Goal: Information Seeking & Learning: Learn about a topic

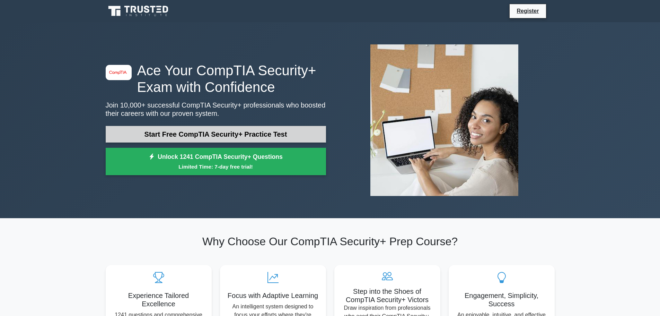
click at [247, 138] on link "Start Free CompTIA Security+ Practice Test" at bounding box center [216, 134] width 220 height 17
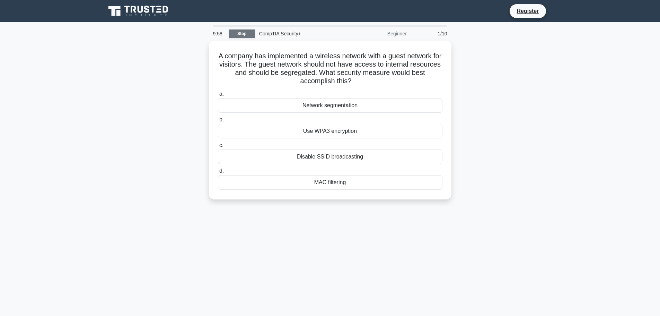
click at [244, 30] on link "Stop" at bounding box center [242, 33] width 26 height 9
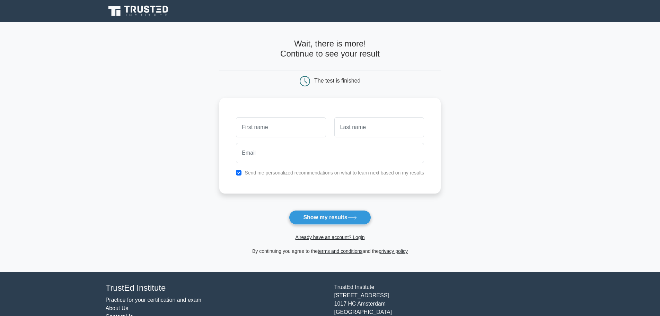
click at [151, 12] on icon at bounding box center [139, 11] width 67 height 13
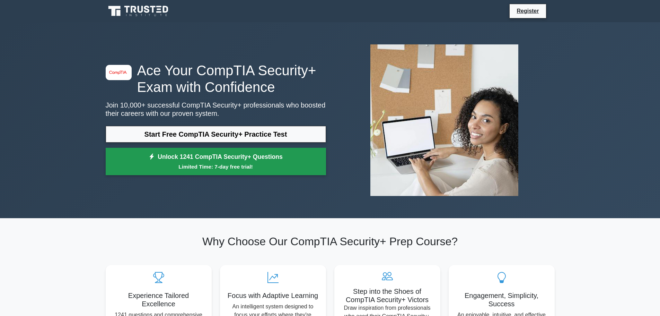
click at [244, 167] on small "Limited Time: 7-day free trial!" at bounding box center [215, 166] width 203 height 8
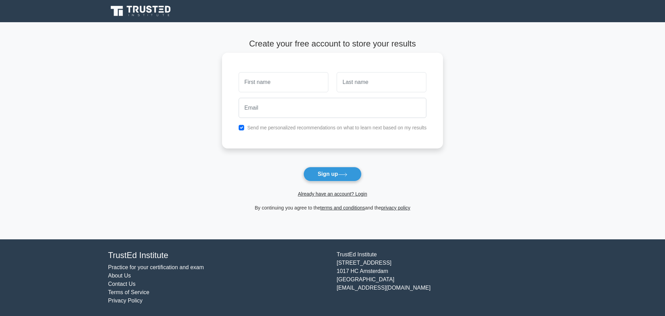
click at [283, 82] on input "text" at bounding box center [284, 82] width 90 height 20
type input "mostafa"
click at [372, 87] on input "text" at bounding box center [382, 82] width 90 height 20
type input "mahmoud"
click at [365, 108] on input "email" at bounding box center [333, 108] width 188 height 20
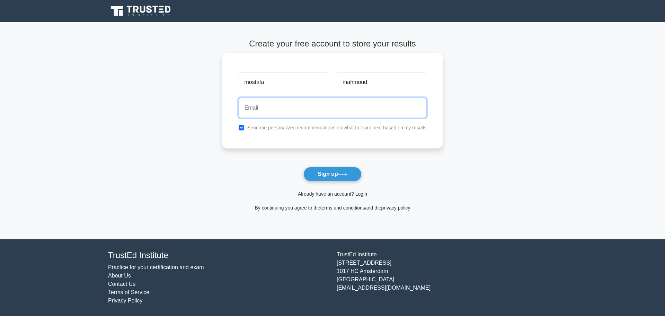
type input "mostafamhmoud393@gmail.com"
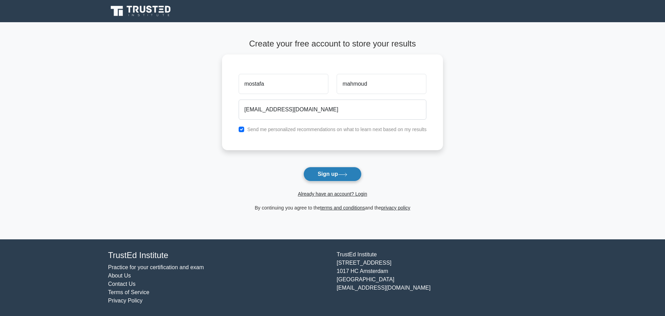
click at [330, 174] on button "Sign up" at bounding box center [332, 174] width 58 height 15
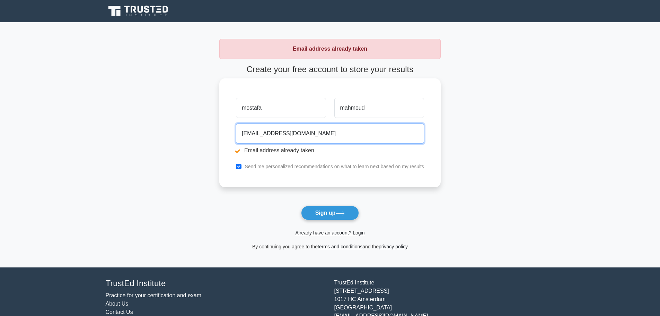
click at [326, 137] on input "[EMAIL_ADDRESS][DOMAIN_NAME]" at bounding box center [330, 133] width 188 height 20
click at [326, 137] on input "email" at bounding box center [330, 133] width 188 height 20
type input "mostafamhmoud394@gmail.com"
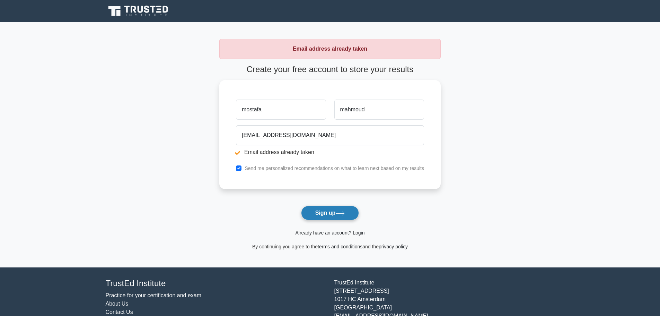
click at [332, 211] on button "Sign up" at bounding box center [330, 212] width 58 height 15
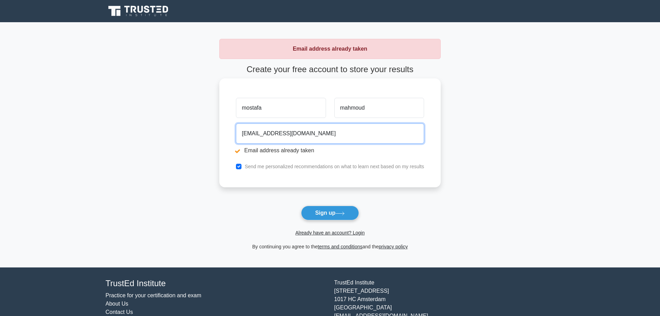
click at [293, 134] on input "mostafamhmoud394@gmail.com" at bounding box center [330, 133] width 188 height 20
click at [293, 134] on input "email" at bounding box center [330, 133] width 188 height 20
type input "mostafamhmoud396@gmail.com"
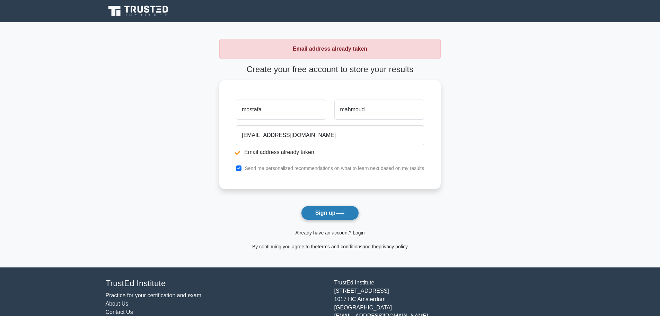
click at [324, 215] on button "Sign up" at bounding box center [330, 212] width 58 height 15
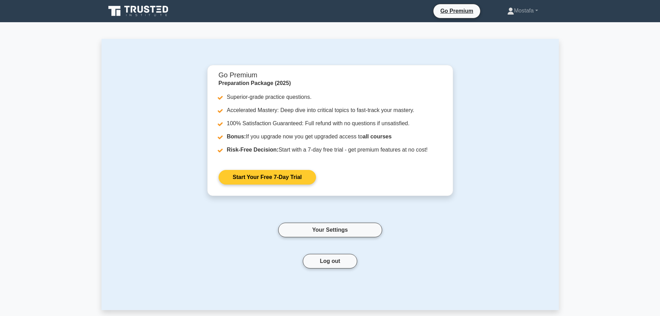
click at [271, 175] on link "Start Your Free 7-Day Trial" at bounding box center [267, 177] width 97 height 15
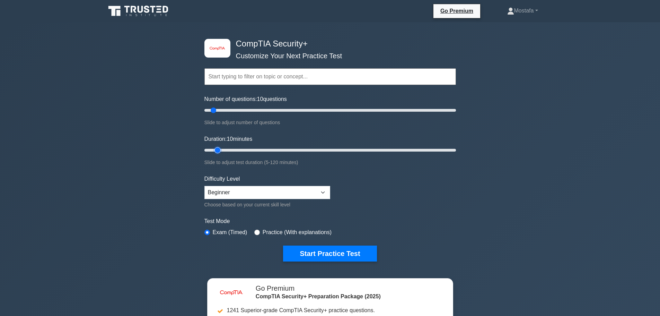
click at [216, 146] on input "Duration: 10 minutes" at bounding box center [329, 150] width 251 height 8
drag, startPoint x: 216, startPoint y: 148, endPoint x: 519, endPoint y: 162, distance: 303.1
type input "120"
click at [456, 154] on input "Duration: 120 minutes" at bounding box center [329, 150] width 251 height 8
drag, startPoint x: 224, startPoint y: 105, endPoint x: 293, endPoint y: 109, distance: 69.1
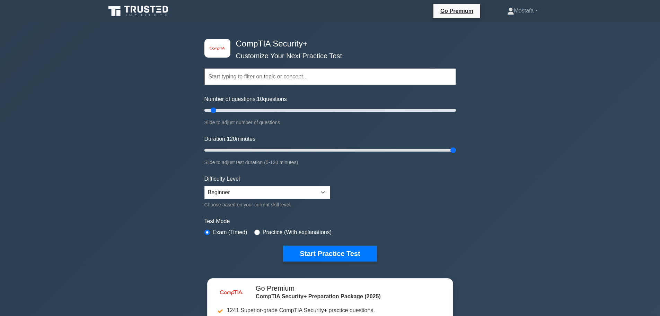
click at [293, 109] on div "Number of questions: 10 questions Slide to adjust number of questions" at bounding box center [329, 111] width 251 height 32
drag, startPoint x: 213, startPoint y: 111, endPoint x: 480, endPoint y: 122, distance: 267.0
type input "200"
click at [456, 113] on input "Number of questions: 200 questions" at bounding box center [329, 110] width 251 height 8
drag, startPoint x: 454, startPoint y: 149, endPoint x: 144, endPoint y: 152, distance: 309.7
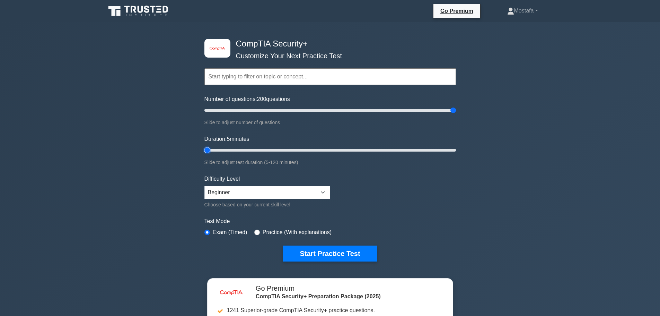
type input "5"
click at [204, 154] on input "Duration: 5 minutes" at bounding box center [329, 150] width 251 height 8
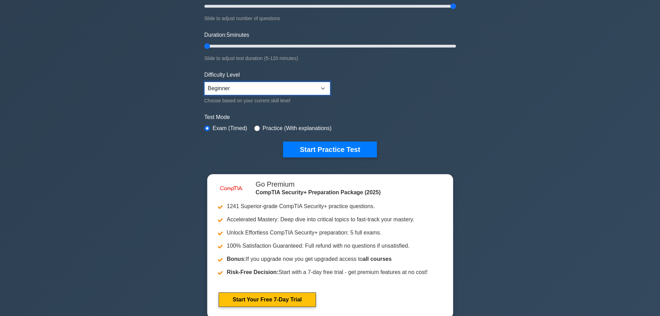
click at [227, 87] on select "Beginner Intermediate Expert" at bounding box center [267, 88] width 126 height 13
click at [229, 91] on select "Beginner Intermediate Expert" at bounding box center [267, 88] width 126 height 13
click at [204, 82] on select "Beginner Intermediate Expert" at bounding box center [267, 88] width 126 height 13
drag, startPoint x: 289, startPoint y: 92, endPoint x: 284, endPoint y: 91, distance: 5.0
click at [289, 92] on select "Beginner Intermediate Expert" at bounding box center [267, 88] width 126 height 13
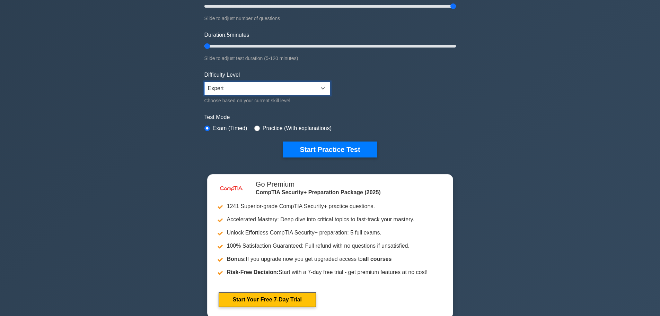
select select "beginner"
click at [204, 82] on select "Beginner Intermediate Expert" at bounding box center [267, 88] width 126 height 13
click at [324, 144] on button "Start Practice Test" at bounding box center [330, 149] width 94 height 16
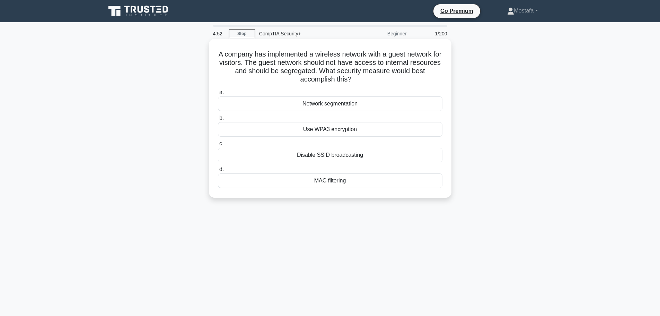
click at [239, 57] on h5 "A company has implemented a wireless network with a guest network for visitors.…" at bounding box center [330, 67] width 226 height 34
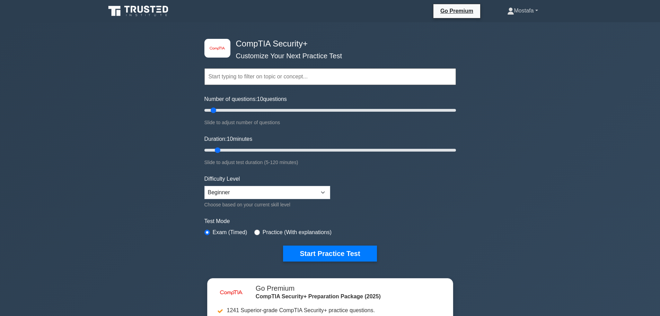
click at [523, 16] on link "Mostafa" at bounding box center [523, 11] width 64 height 14
click at [396, 39] on h4 "CompTIA Security+" at bounding box center [327, 44] width 189 height 10
